Goal: Navigation & Orientation: Find specific page/section

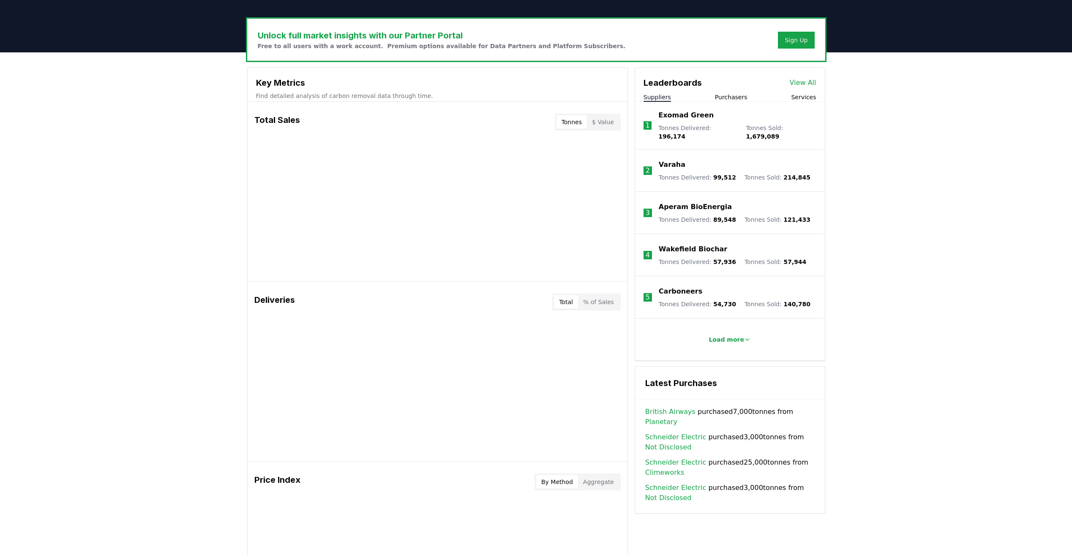
scroll to position [169, 0]
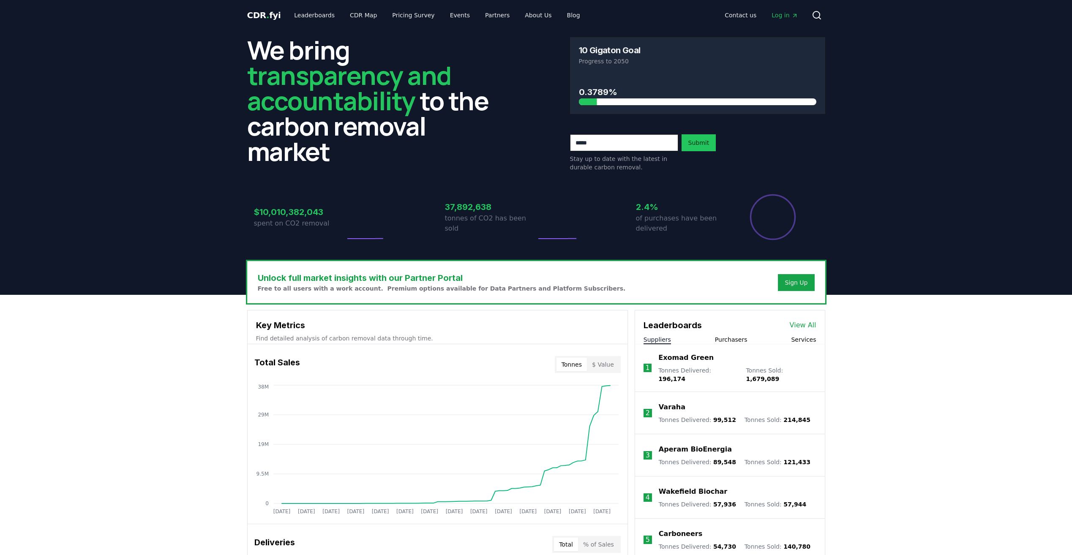
scroll to position [169, 0]
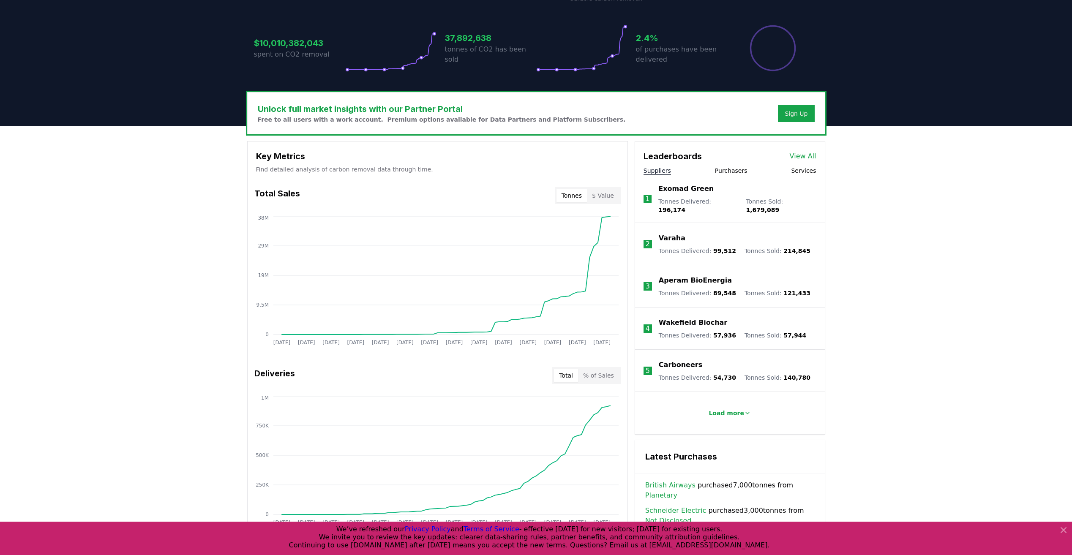
click at [733, 172] on button "Purchasers" at bounding box center [731, 170] width 33 height 8
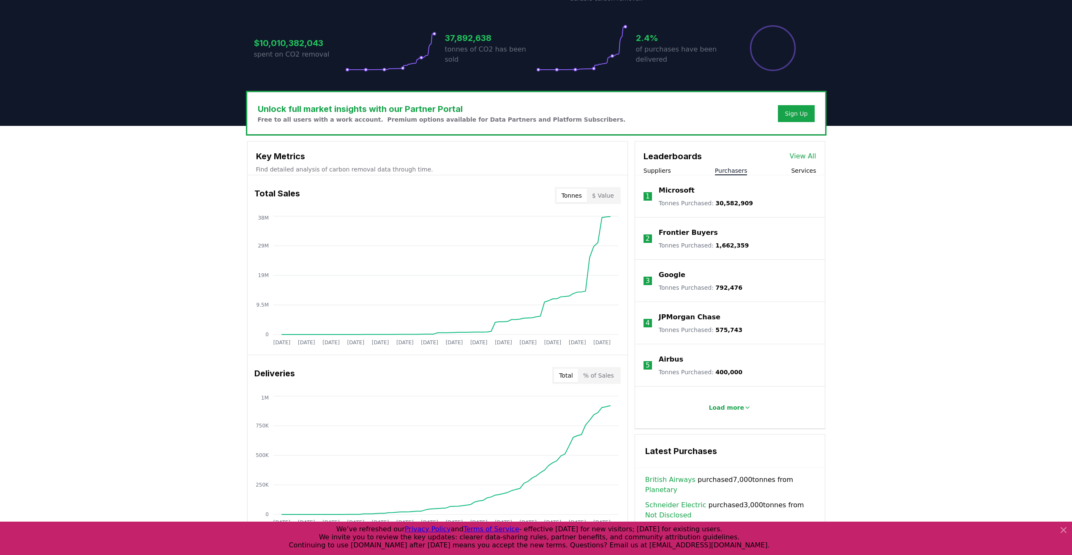
click at [666, 174] on button "Suppliers" at bounding box center [657, 170] width 27 height 8
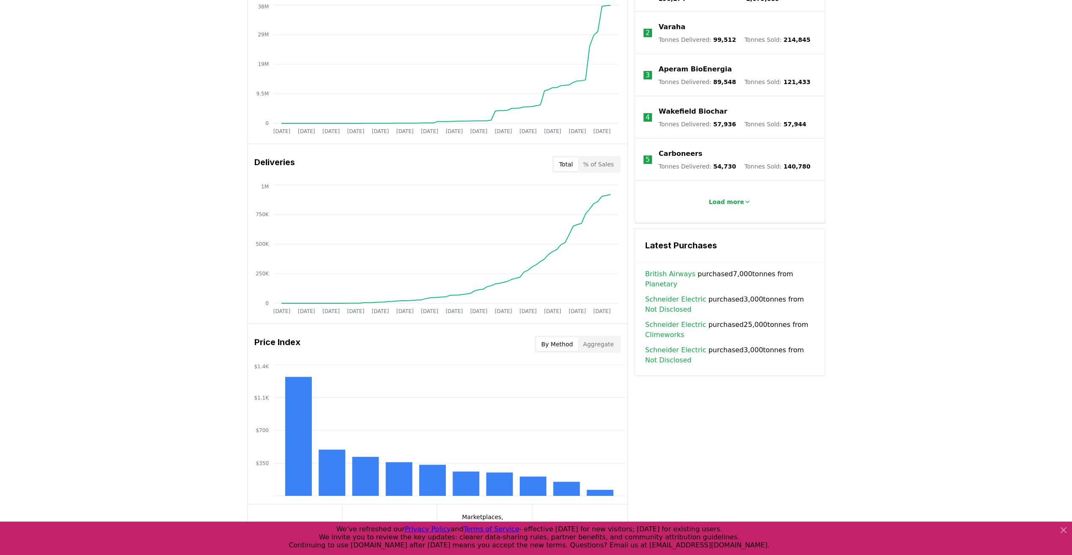
scroll to position [543, 0]
